Goal: Task Accomplishment & Management: Use online tool/utility

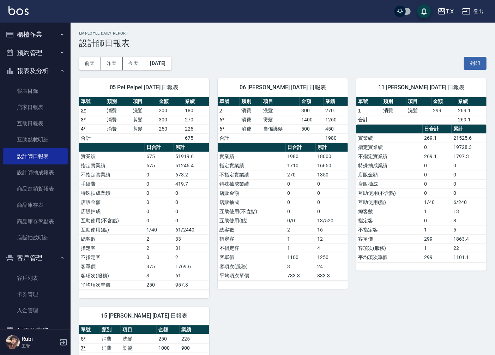
click at [53, 31] on button "櫃檯作業" at bounding box center [35, 34] width 65 height 18
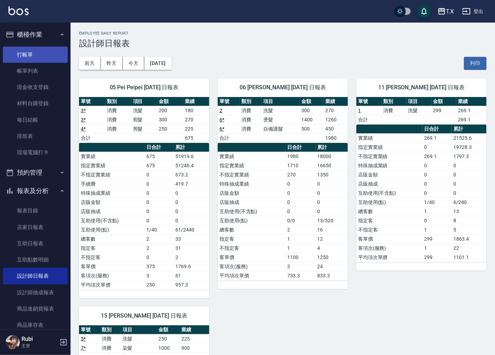
click at [42, 53] on link "打帳單" at bounding box center [35, 55] width 65 height 16
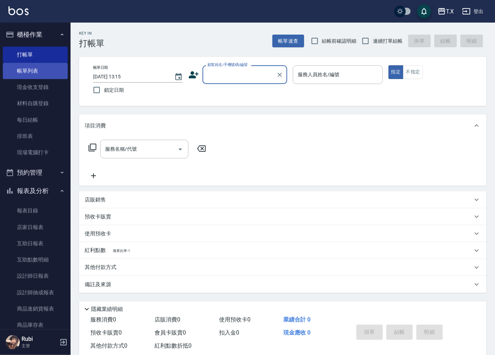
click at [35, 77] on link "帳單列表" at bounding box center [35, 71] width 65 height 16
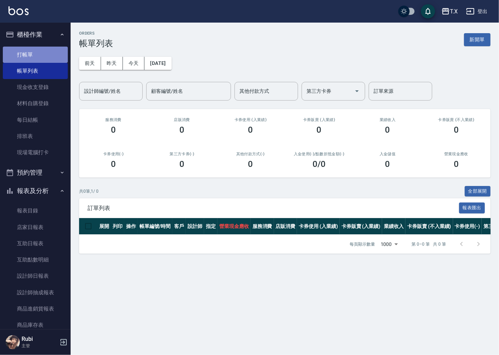
click at [43, 55] on link "打帳單" at bounding box center [35, 55] width 65 height 16
